Goal: Information Seeking & Learning: Learn about a topic

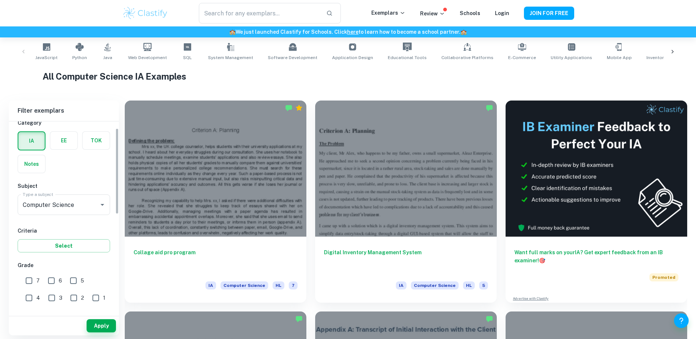
scroll to position [73, 0]
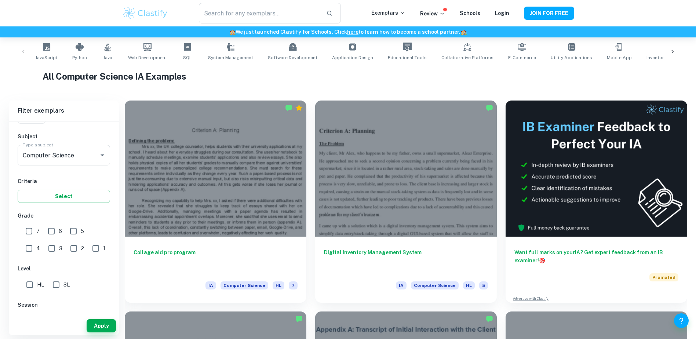
click at [56, 285] on input "SL" at bounding box center [56, 284] width 15 height 15
checkbox input "true"
click at [86, 321] on div "Apply" at bounding box center [64, 325] width 110 height 19
click at [86, 323] on div "Apply" at bounding box center [64, 325] width 110 height 19
click at [97, 323] on button "Apply" at bounding box center [101, 325] width 29 height 13
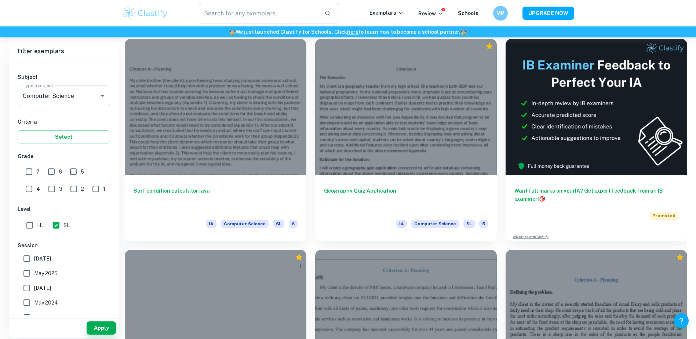
scroll to position [183, 0]
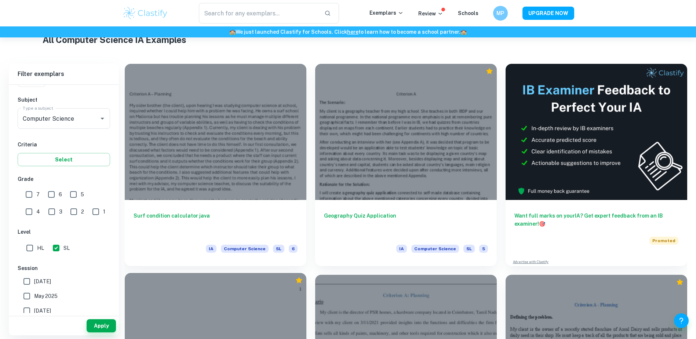
click at [261, 293] on div at bounding box center [216, 341] width 182 height 136
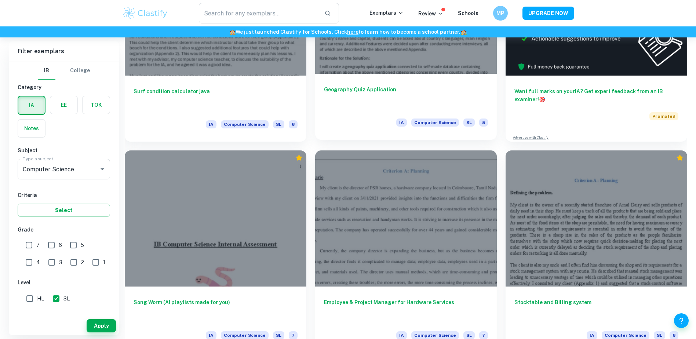
scroll to position [367, 0]
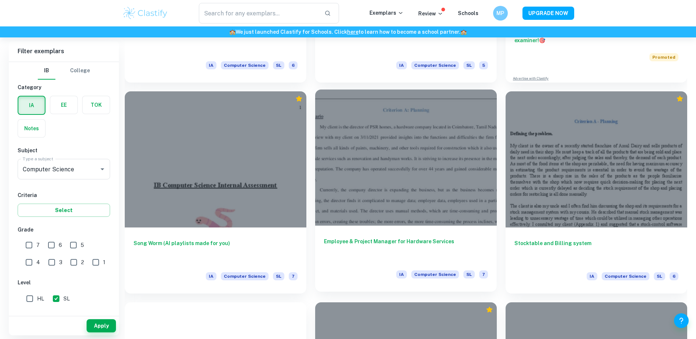
click at [466, 167] on div at bounding box center [406, 157] width 182 height 136
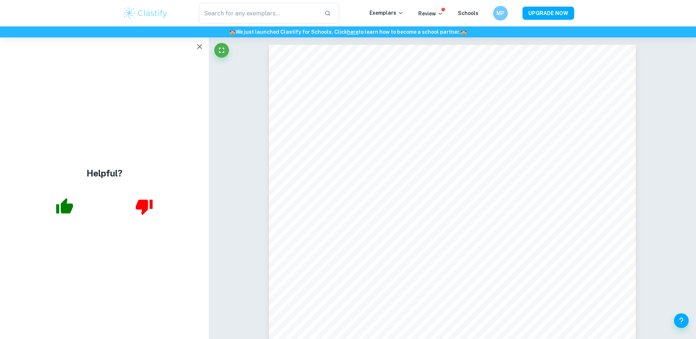
click at [0, 184] on html "We value your privacy We use cookies to enhance your browsing experience, serve…" at bounding box center [348, 169] width 696 height 339
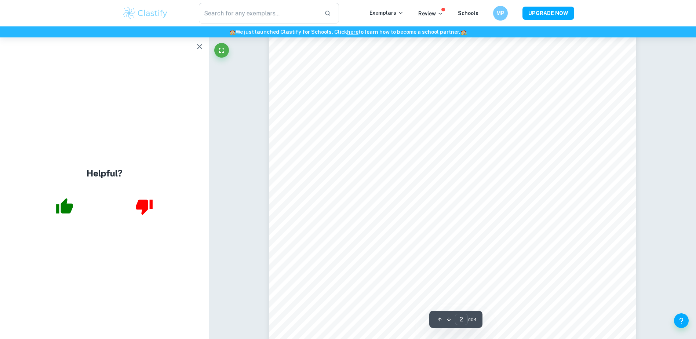
scroll to position [660, 0]
click at [23, 154] on div "Helpful?" at bounding box center [104, 187] width 209 height 301
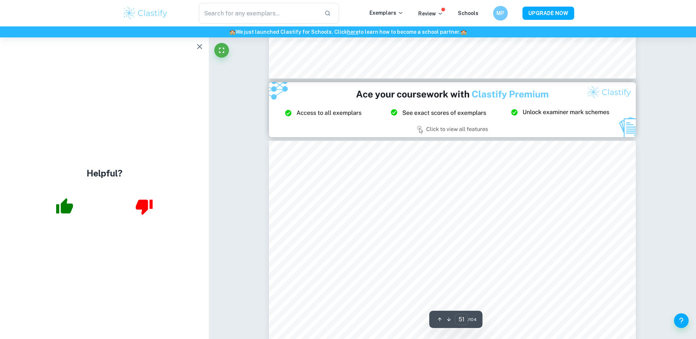
scroll to position [26898, 0]
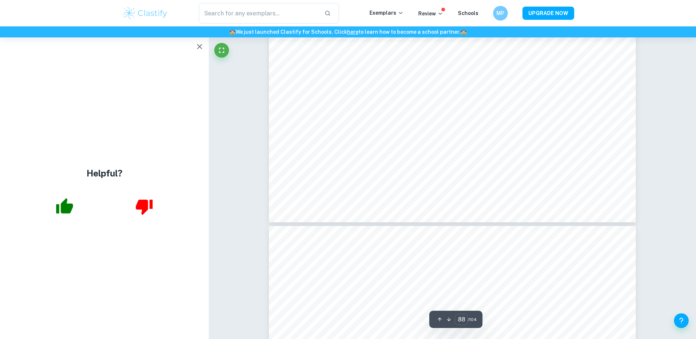
scroll to position [46630, 0]
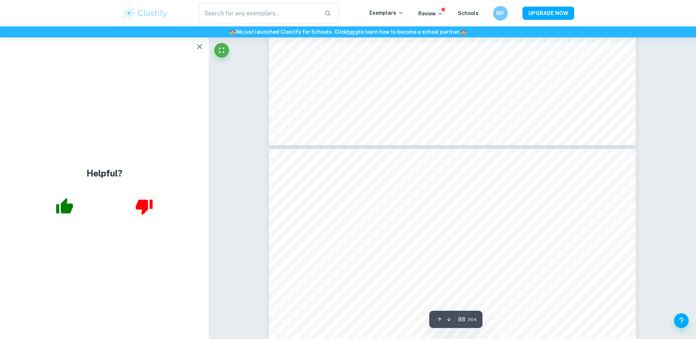
type input "89"
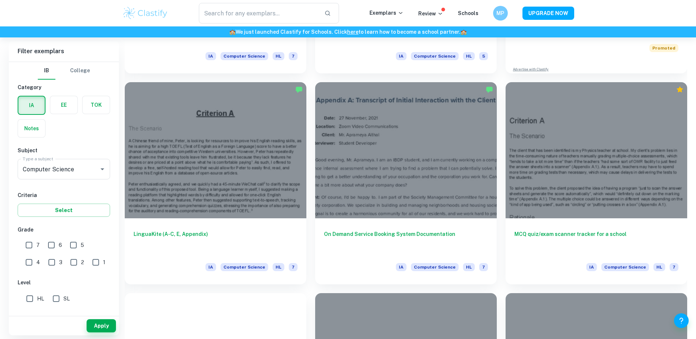
scroll to position [385, 0]
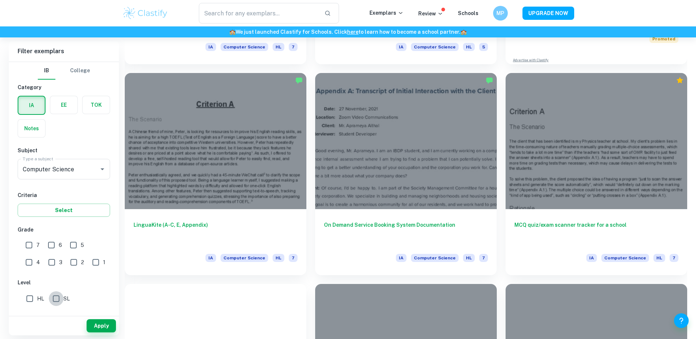
click at [59, 300] on input "SL" at bounding box center [56, 298] width 15 height 15
checkbox input "true"
click at [95, 328] on button "Apply" at bounding box center [101, 325] width 29 height 13
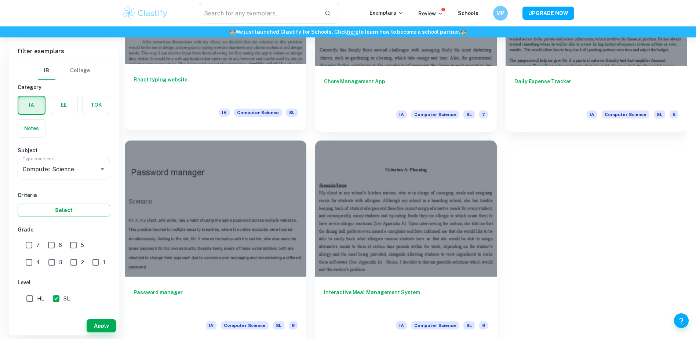
scroll to position [1165, 0]
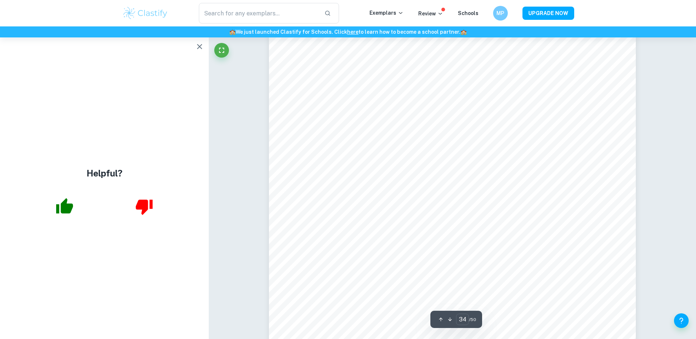
scroll to position [16248, 0]
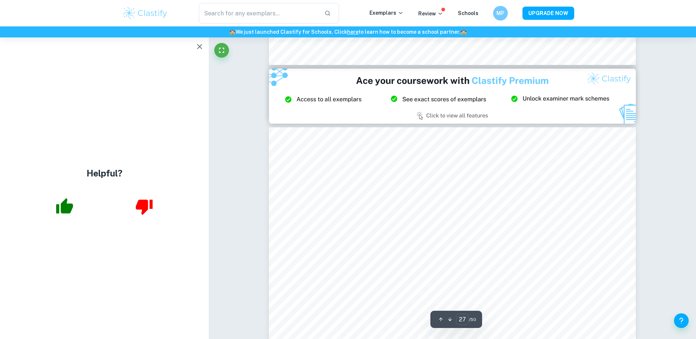
type input "26"
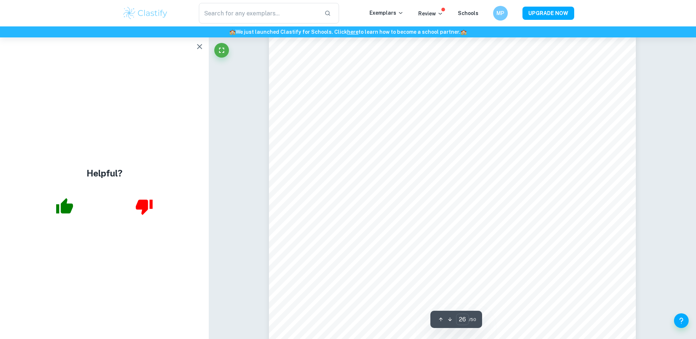
scroll to position [12287, 0]
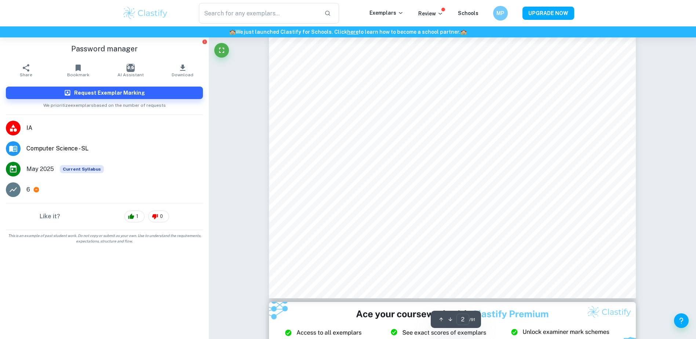
scroll to position [734, 0]
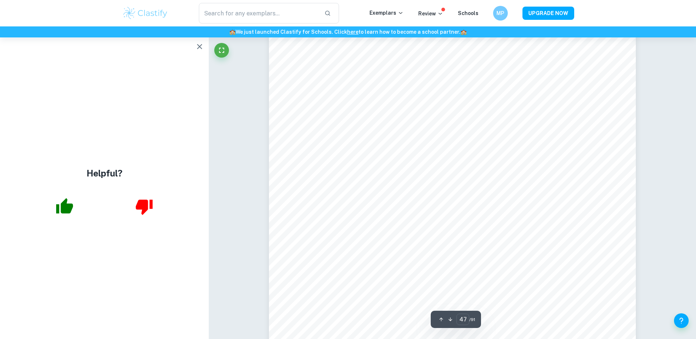
scroll to position [22629, 0]
type input "48"
